Goal: Task Accomplishment & Management: Use online tool/utility

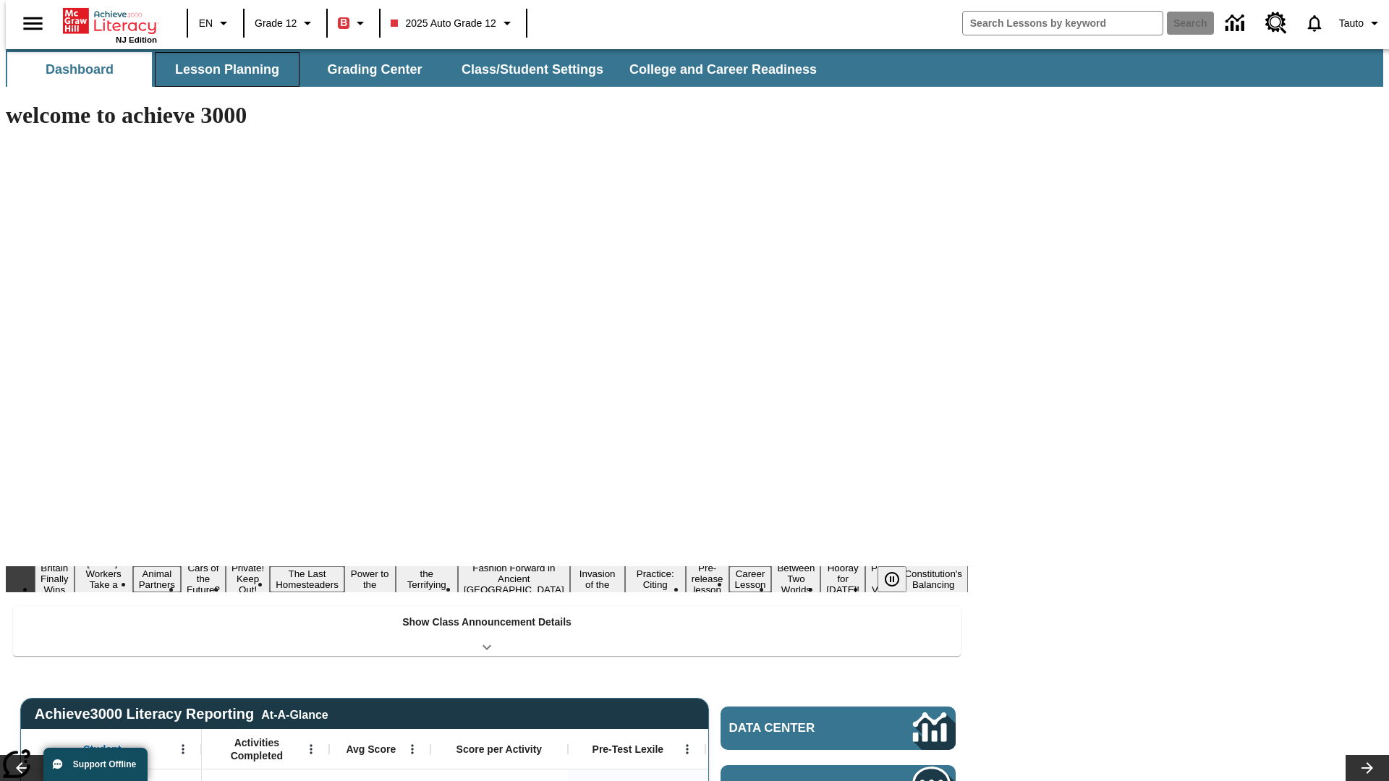
click at [221, 69] on button "Lesson Planning" at bounding box center [227, 69] width 145 height 35
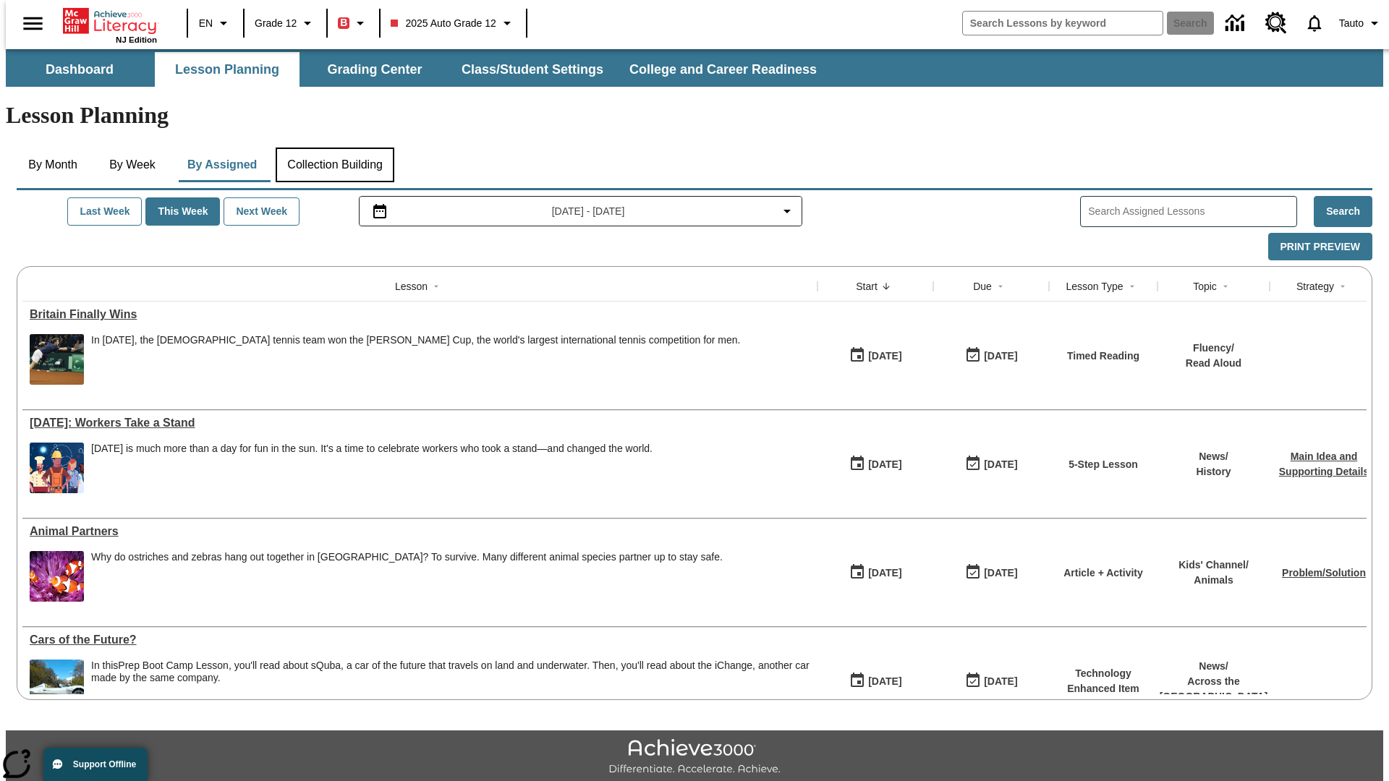
click at [334, 148] on button "Collection Building" at bounding box center [335, 165] width 119 height 35
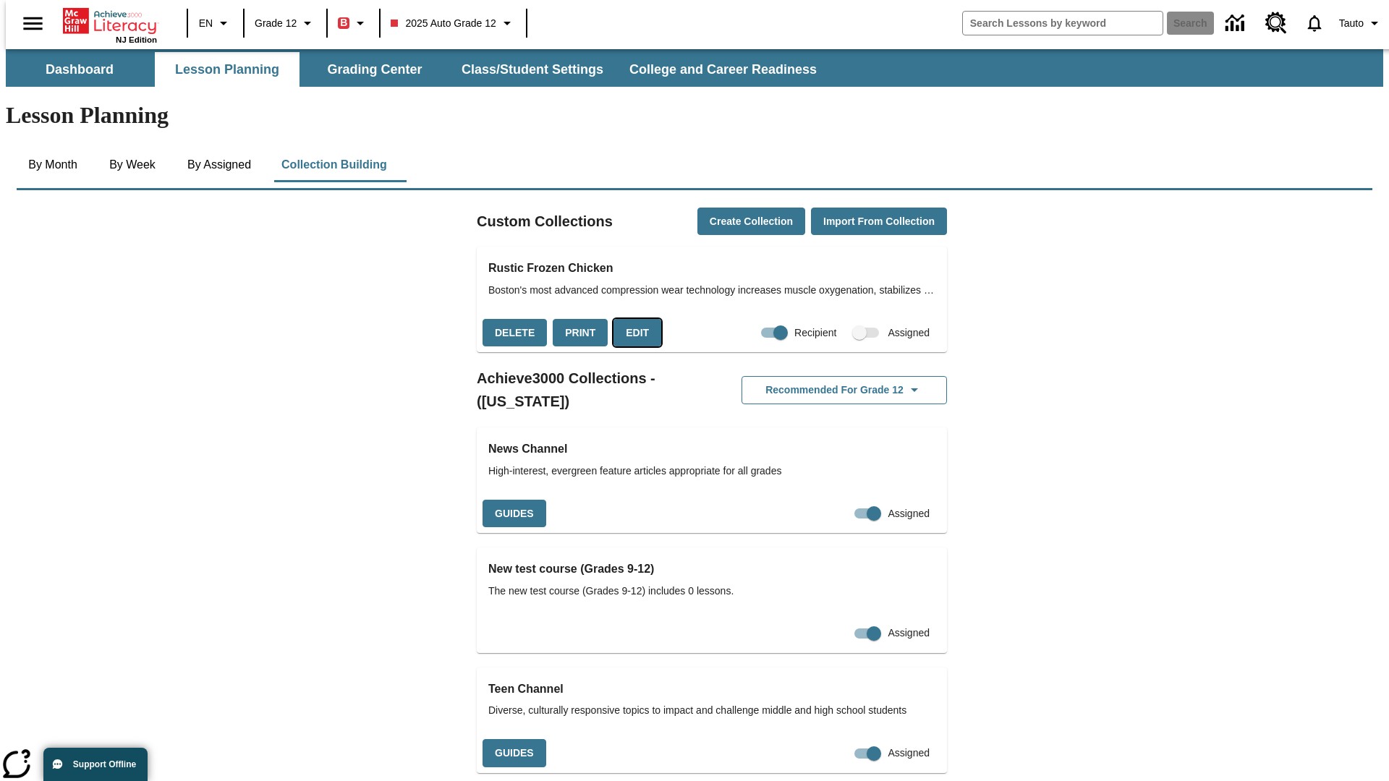
click at [632, 319] on button "Edit" at bounding box center [638, 333] width 48 height 28
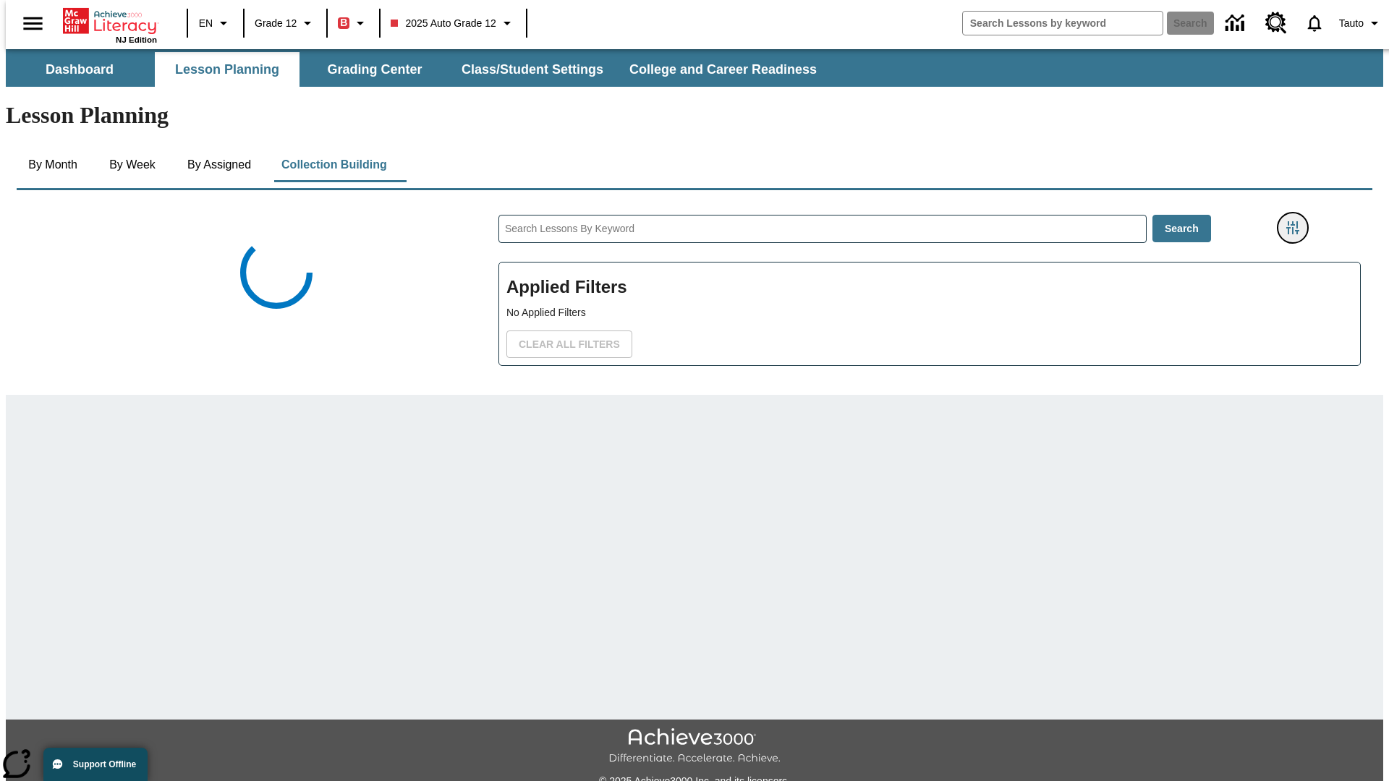
click at [1297, 221] on icon "Filters Side menu" at bounding box center [1292, 227] width 13 height 13
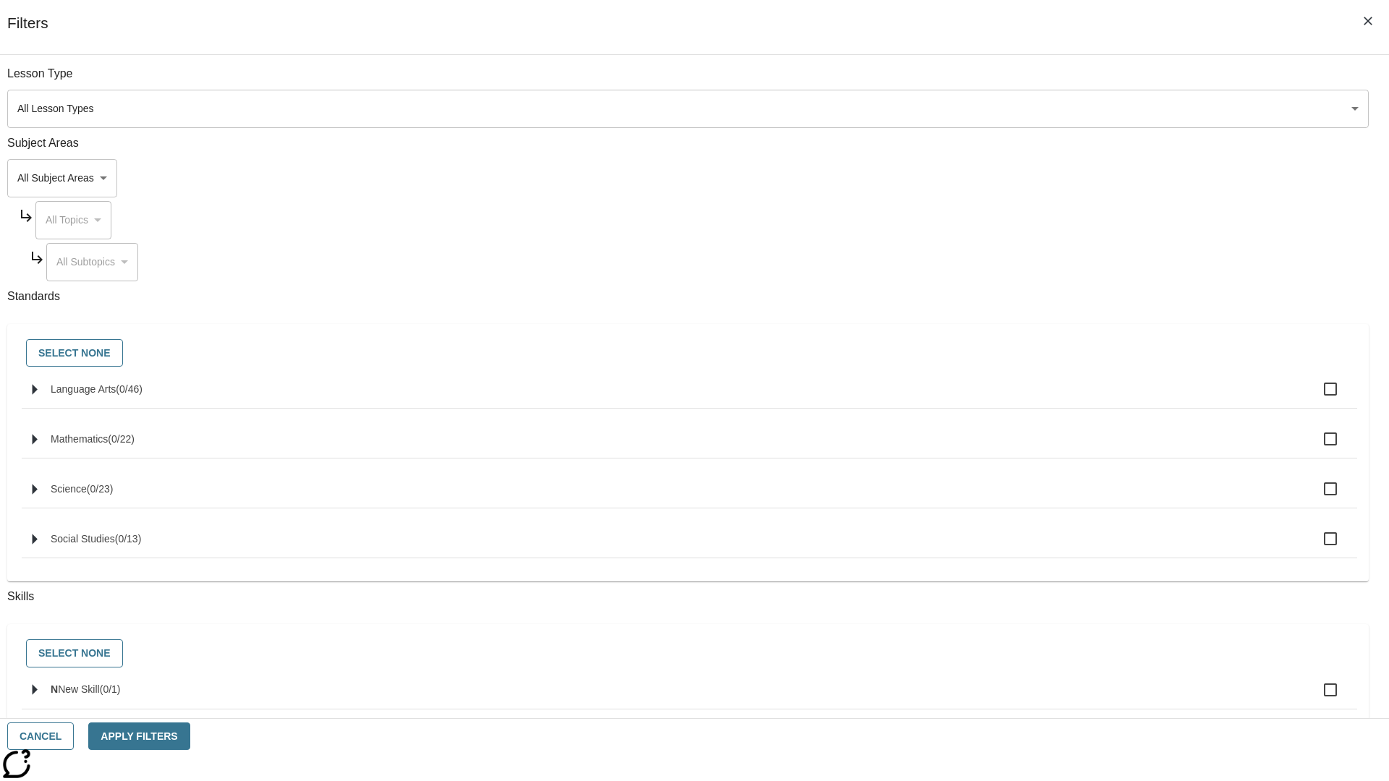
click at [1042, 178] on body "Skip to main content NJ Edition EN Grade 12 B 2025 Auto Grade 12 Search 0 Tauto…" at bounding box center [694, 502] width 1377 height 907
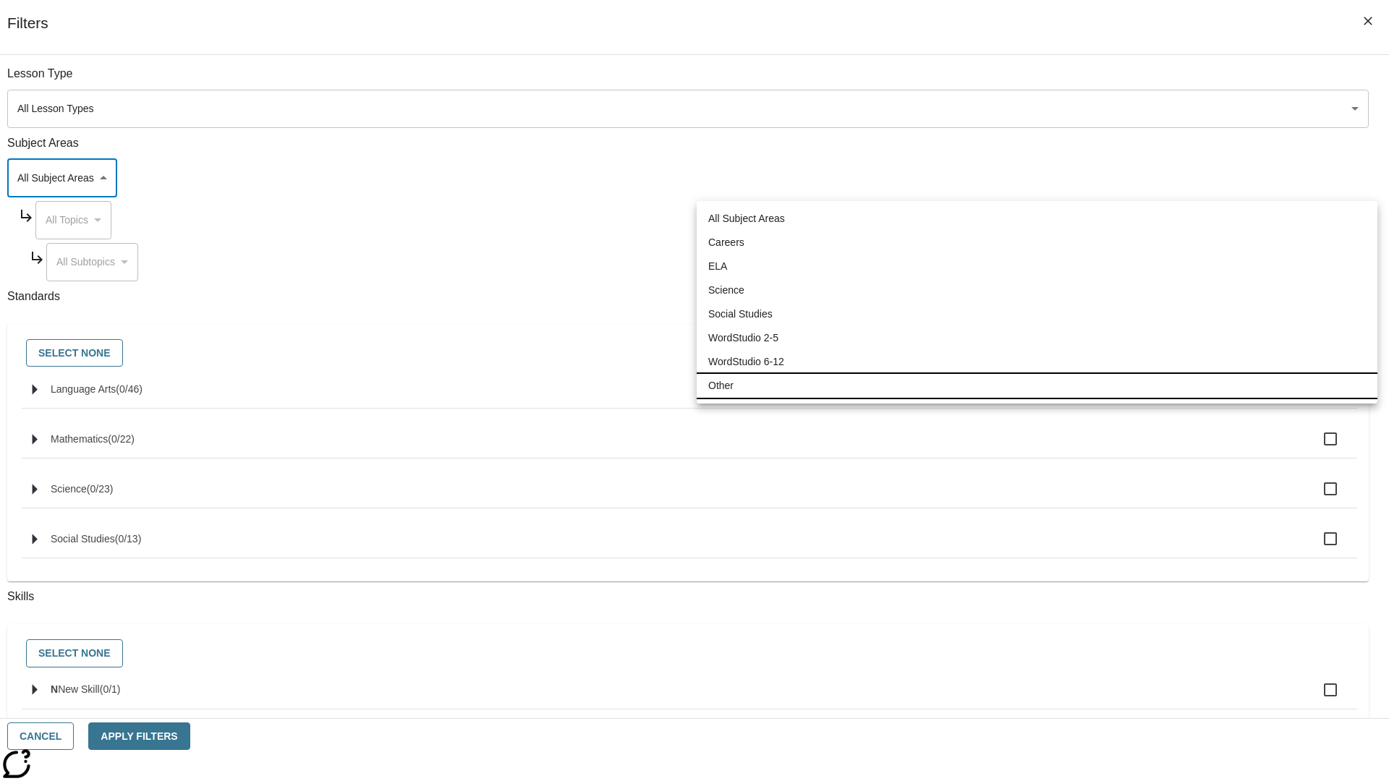
click at [1037, 386] on li "Other" at bounding box center [1037, 386] width 681 height 24
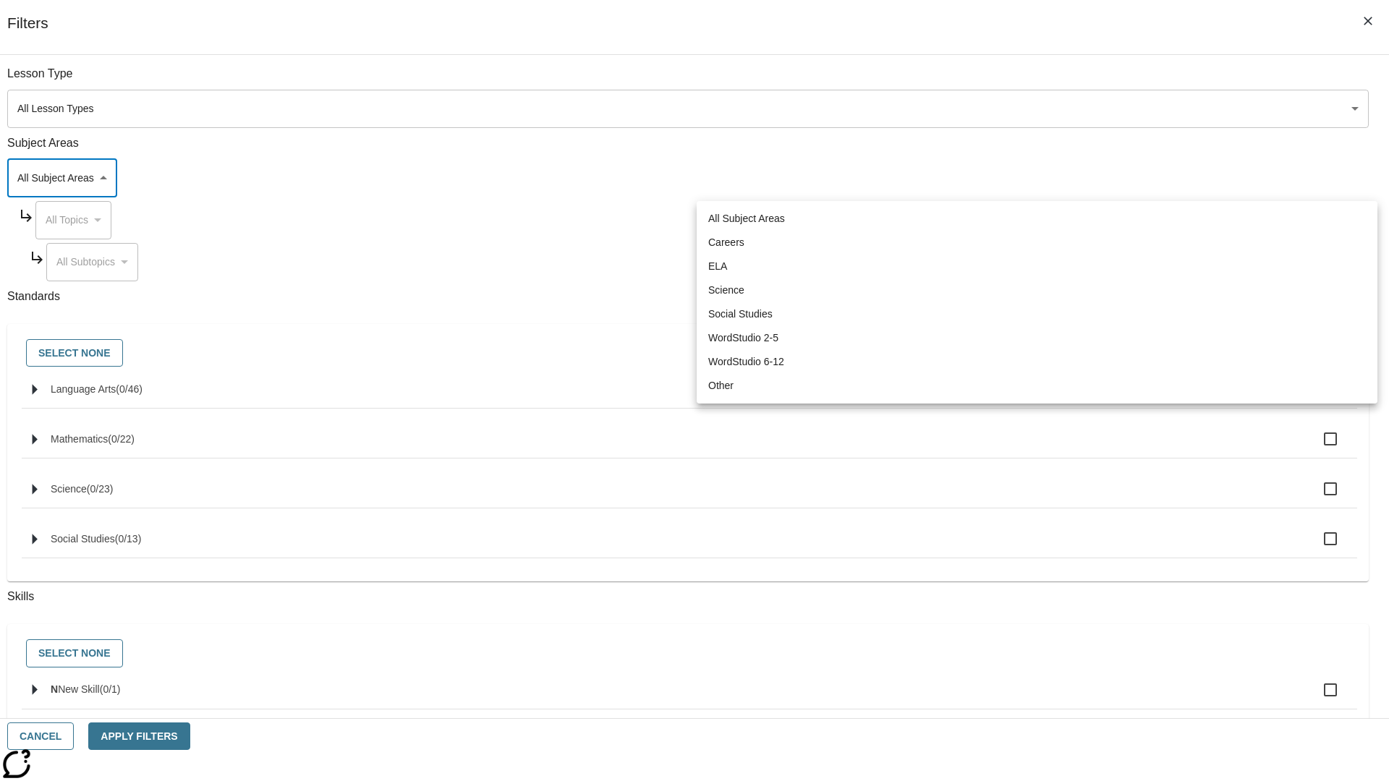
type input "0"
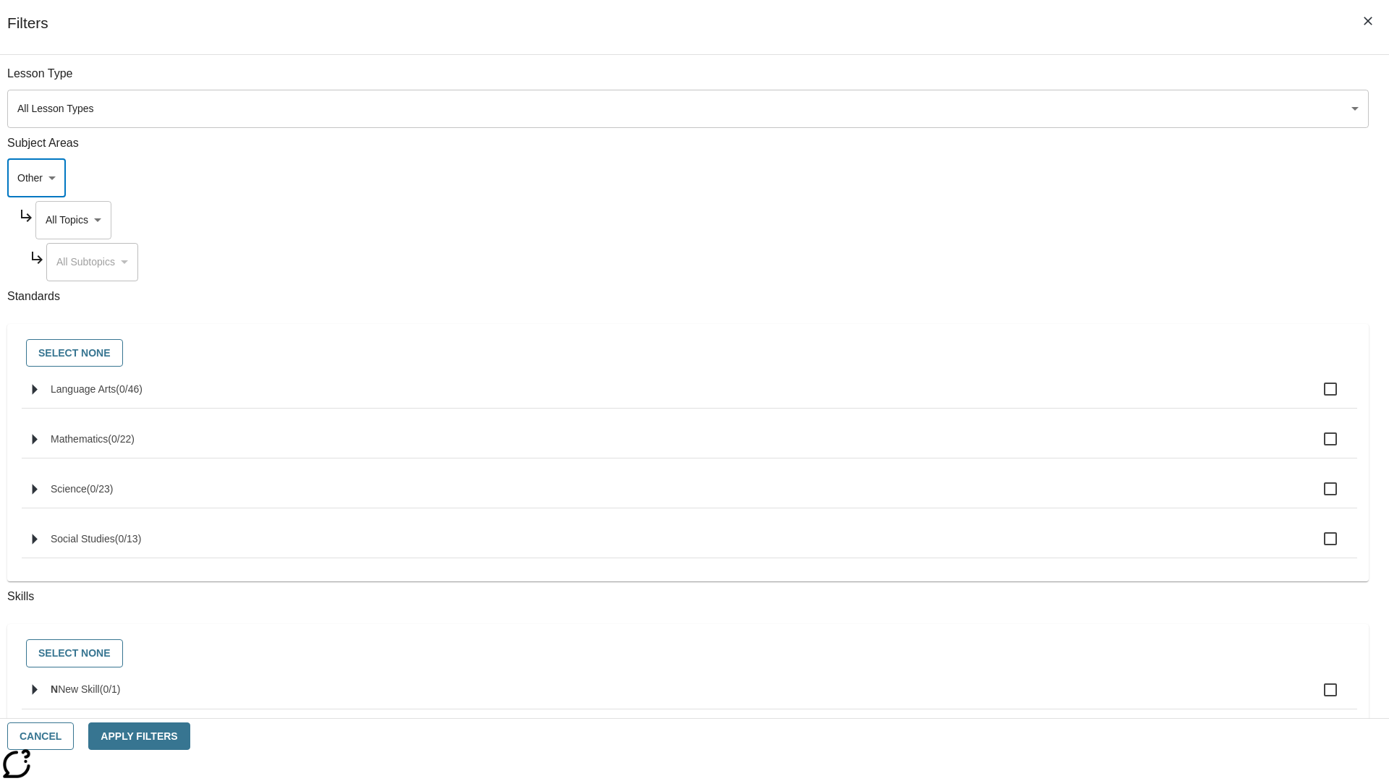
scroll to position [139, 1]
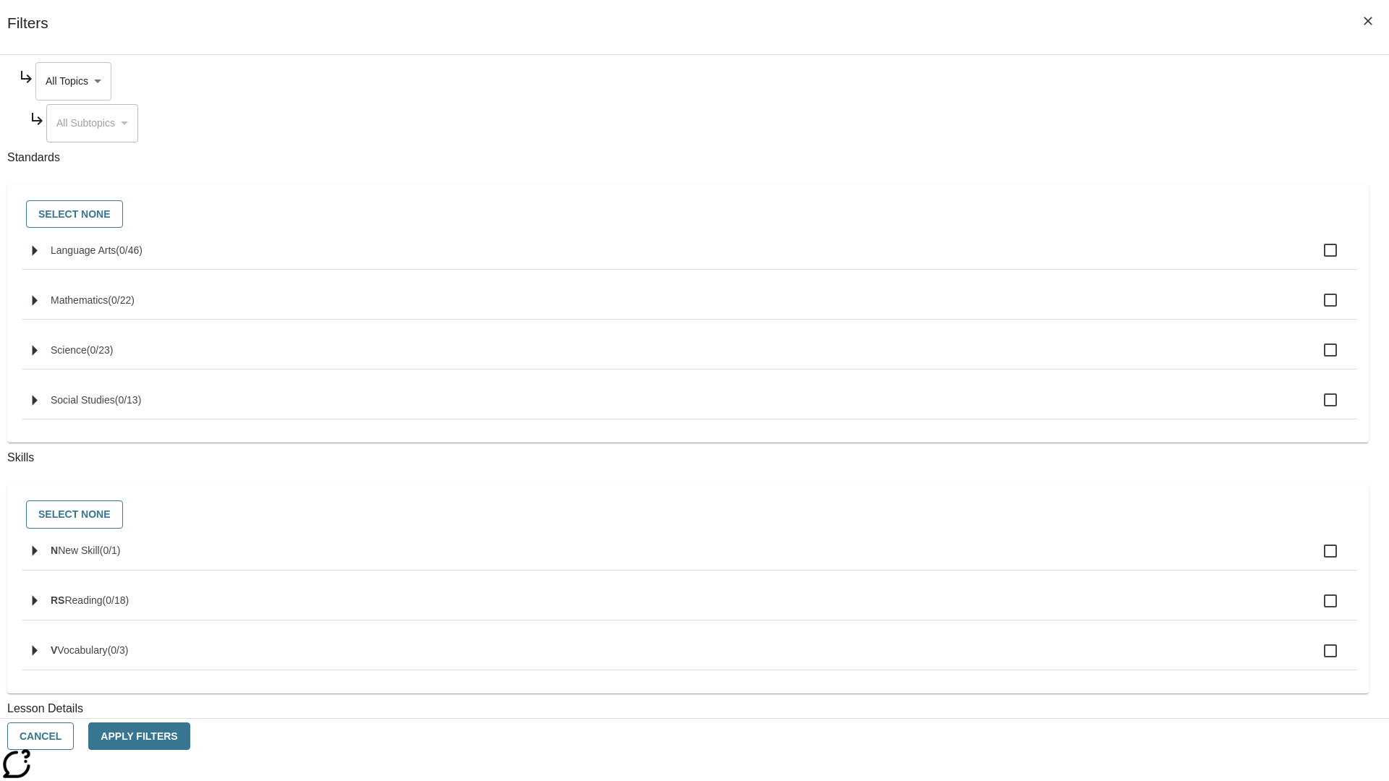
click at [1055, 81] on body "Skip to main content NJ Edition EN Grade 12 B 2025 Auto Grade 12 Search 0 Tauto…" at bounding box center [694, 502] width 1377 height 907
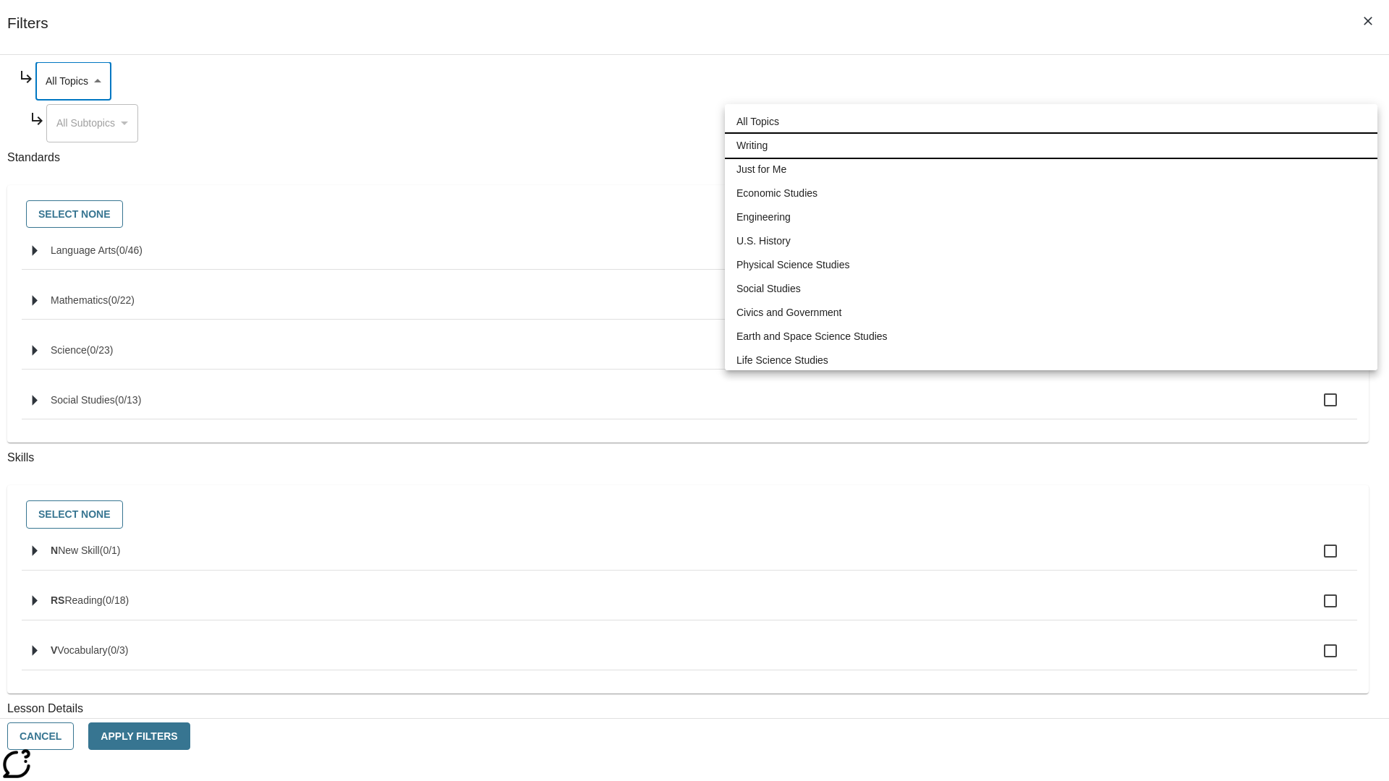
click at [1051, 134] on li "Writing" at bounding box center [1051, 146] width 653 height 24
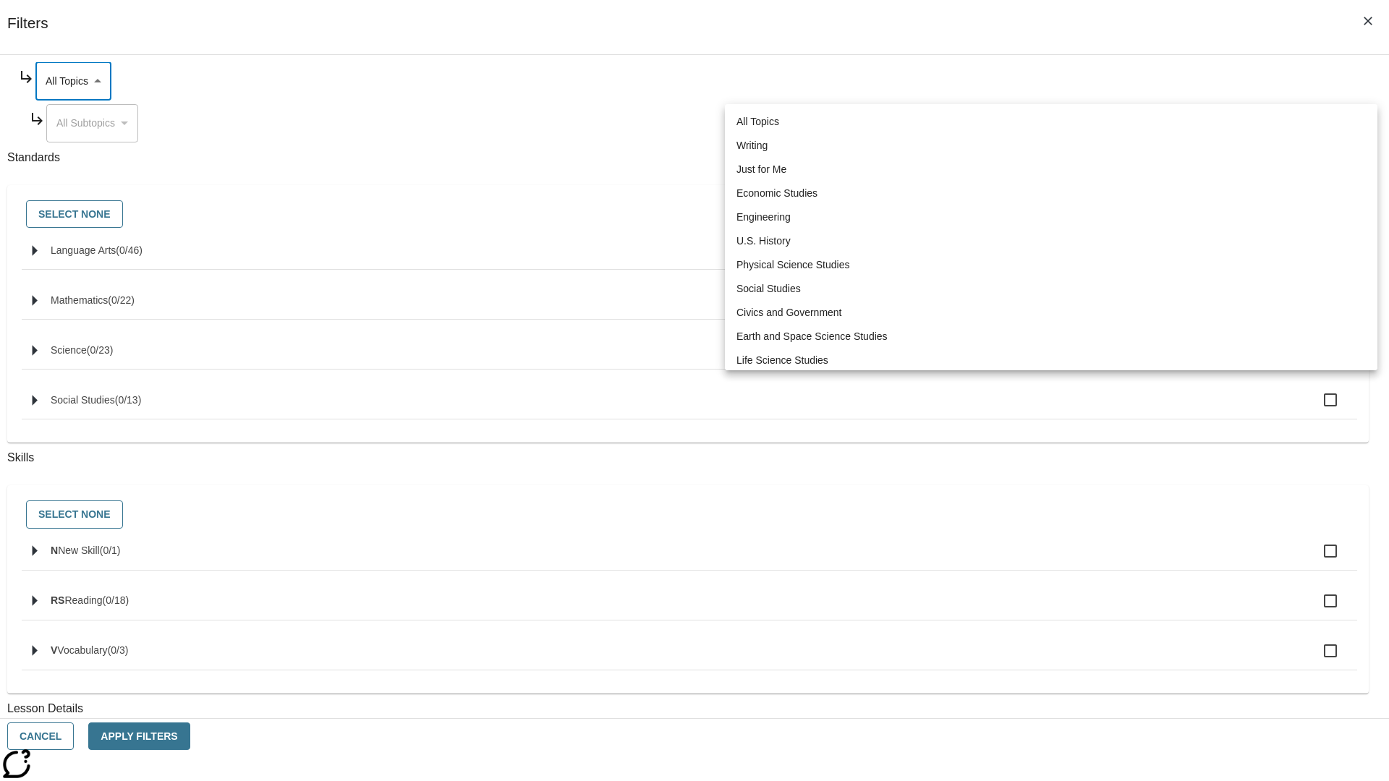
type input "6"
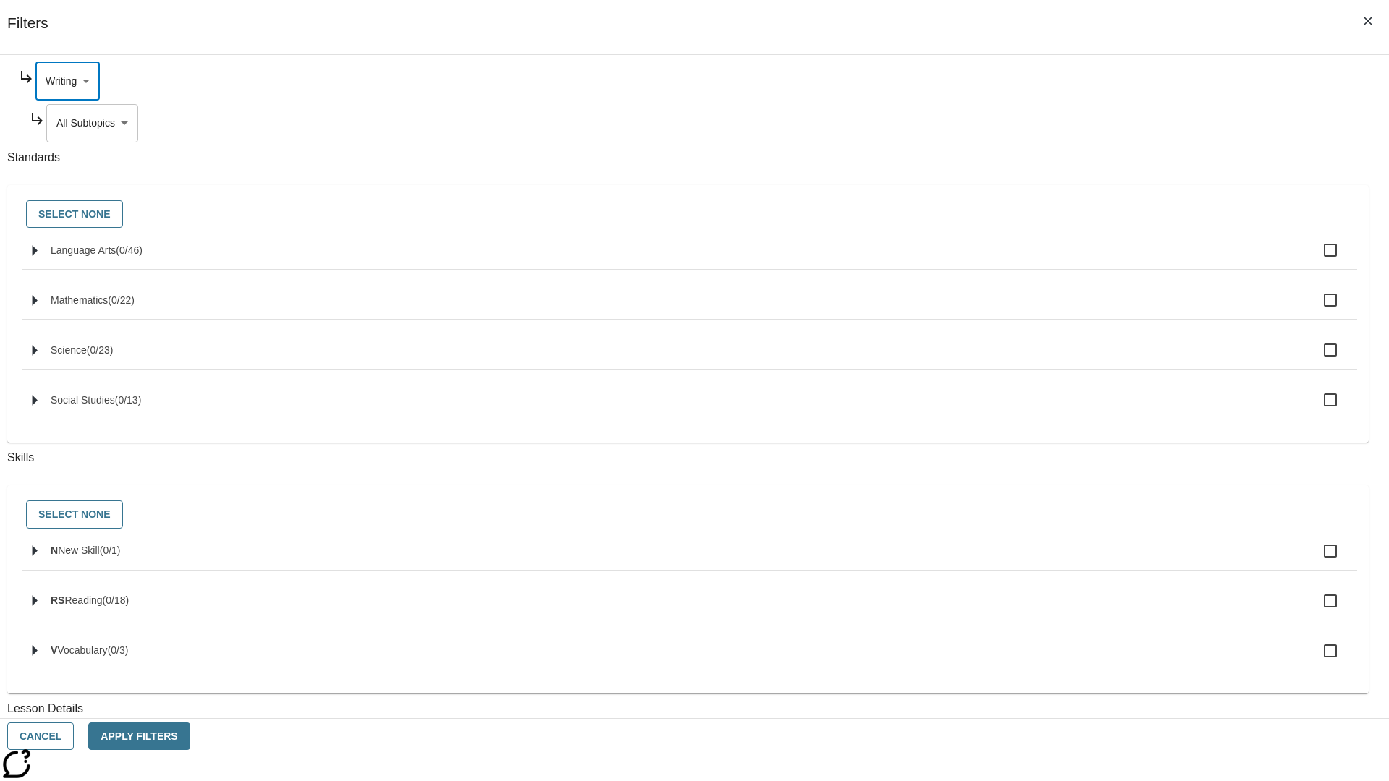
scroll to position [30, 0]
click at [190, 736] on button "Apply Filters" at bounding box center [138, 737] width 101 height 28
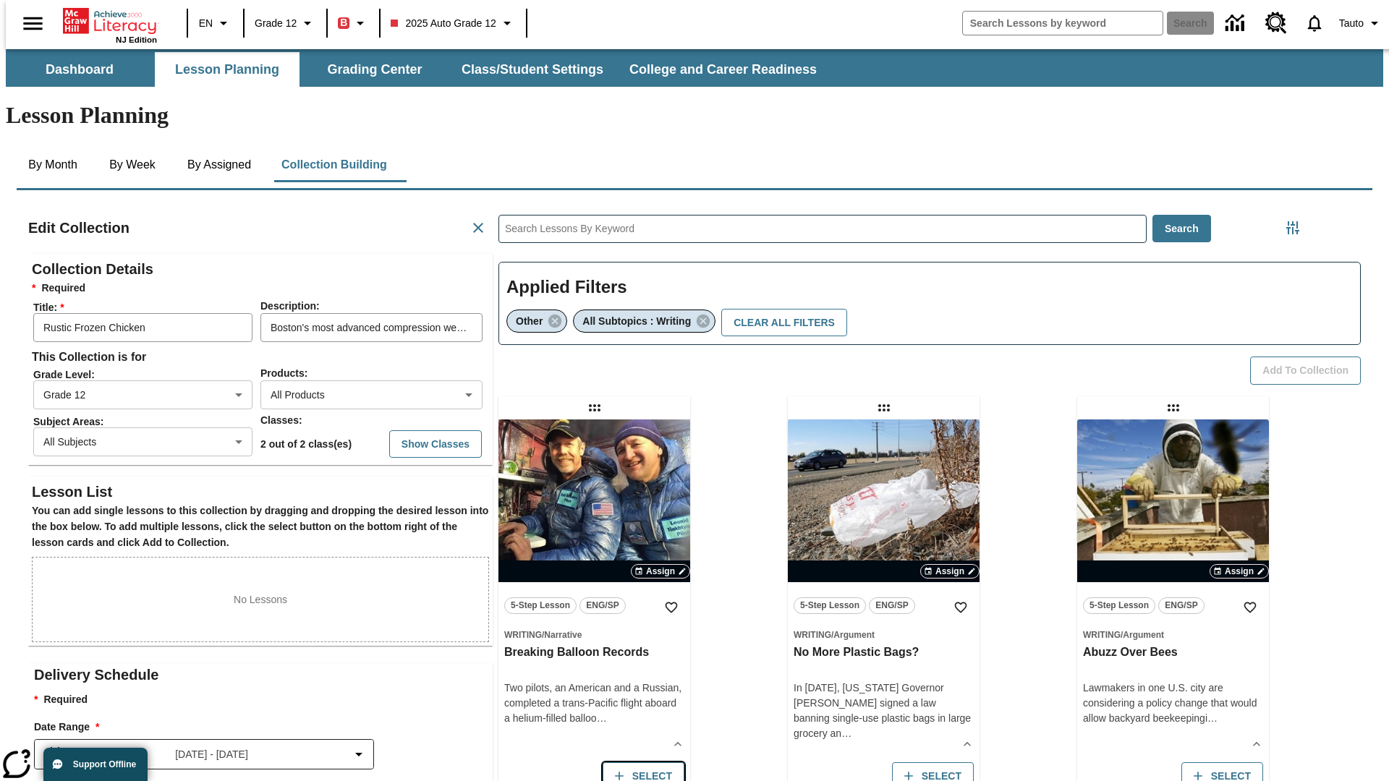
click at [640, 763] on button "Select" at bounding box center [644, 777] width 82 height 28
click at [1310, 357] on button "Add to Collection" at bounding box center [1305, 371] width 111 height 28
